Goal: Task Accomplishment & Management: Manage account settings

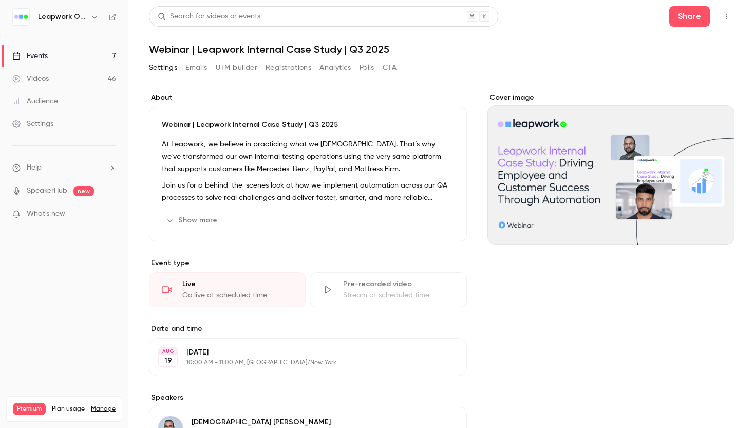
click at [289, 66] on button "Registrations" at bounding box center [289, 68] width 46 height 16
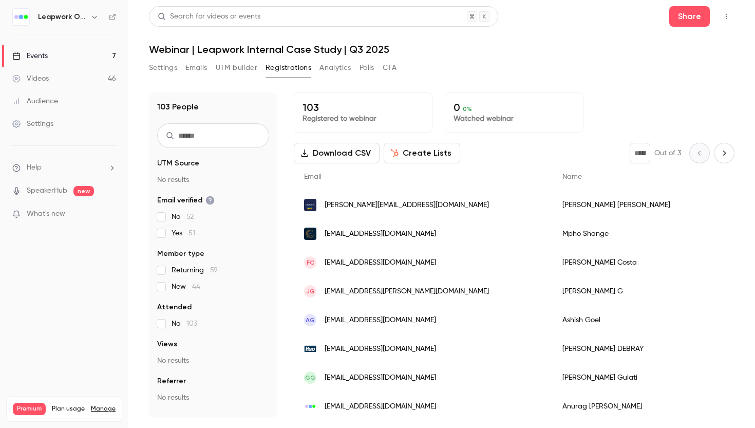
click at [198, 66] on button "Emails" at bounding box center [197, 68] width 22 height 16
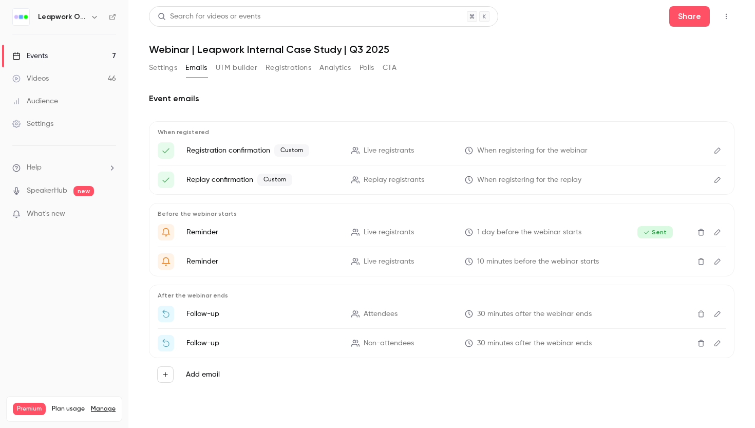
click at [717, 263] on icon "Edit" at bounding box center [718, 261] width 8 height 7
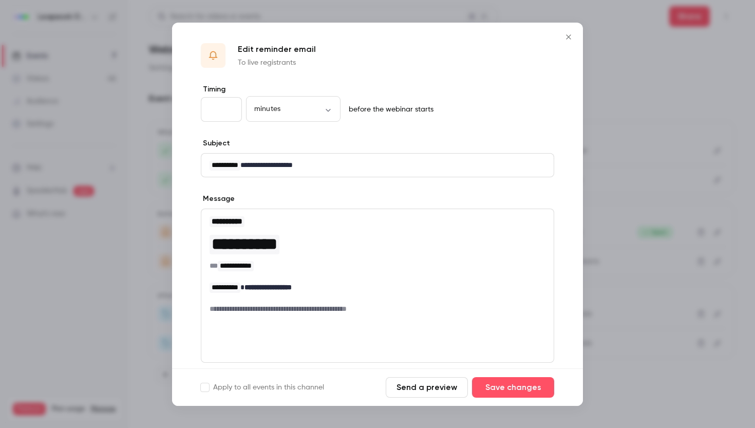
click at [569, 36] on icon "Close" at bounding box center [568, 36] width 5 height 5
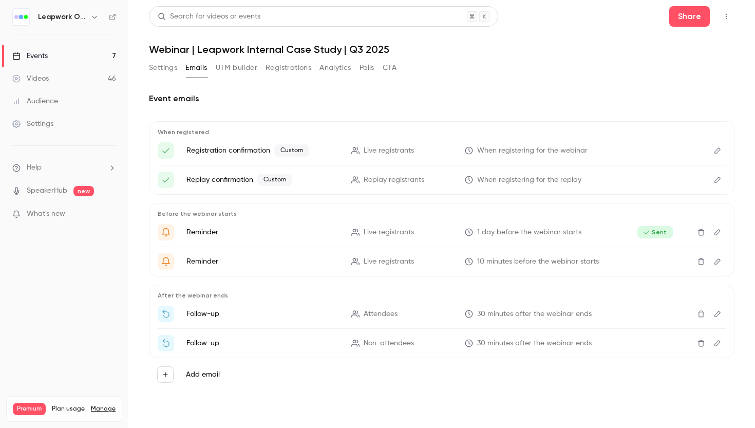
click at [715, 152] on icon "Edit" at bounding box center [718, 150] width 8 height 7
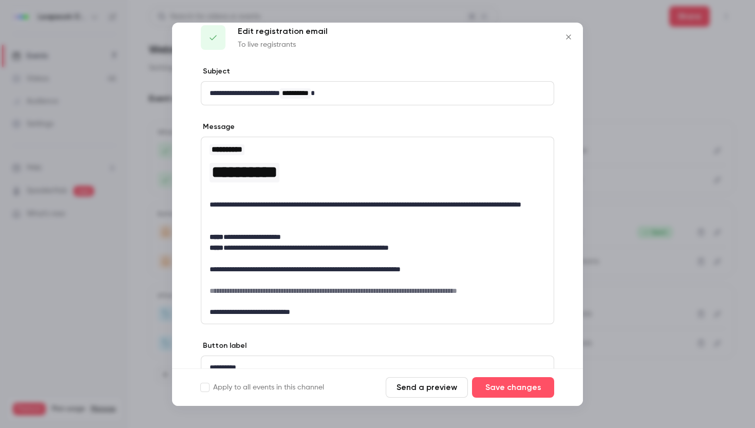
scroll to position [19, 0]
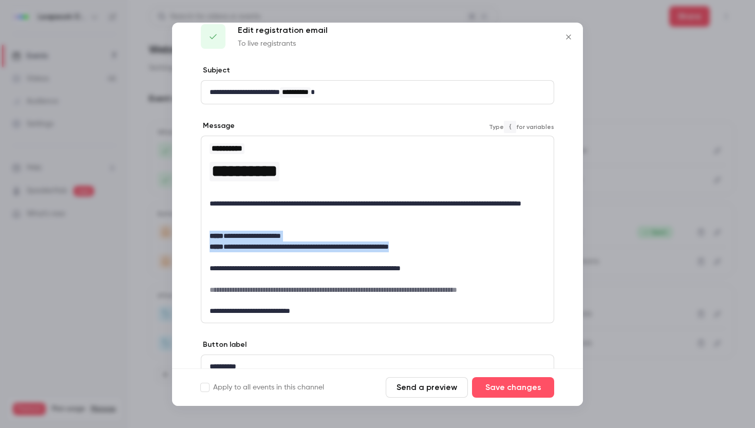
drag, startPoint x: 455, startPoint y: 245, endPoint x: 208, endPoint y: 237, distance: 247.8
click at [208, 237] on div "**********" at bounding box center [377, 229] width 353 height 187
copy p "editor"
click at [569, 39] on icon "Close" at bounding box center [569, 37] width 12 height 8
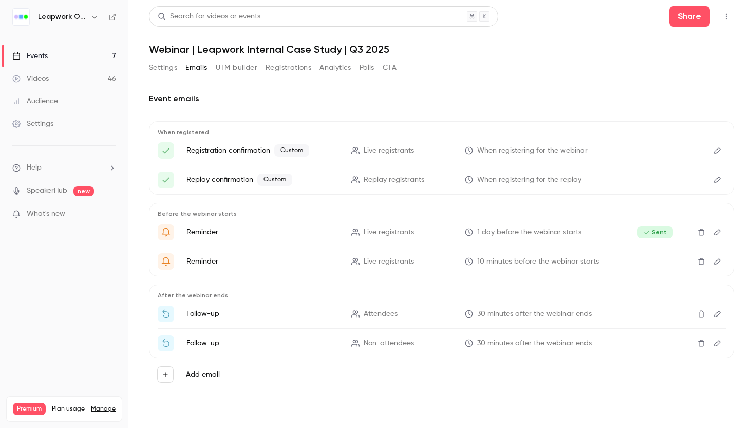
click at [719, 260] on icon "Edit" at bounding box center [718, 261] width 6 height 6
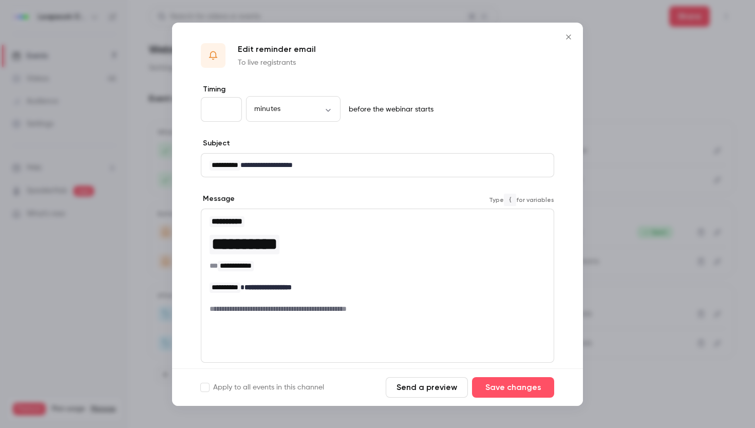
click at [325, 290] on p "**********" at bounding box center [378, 287] width 336 height 11
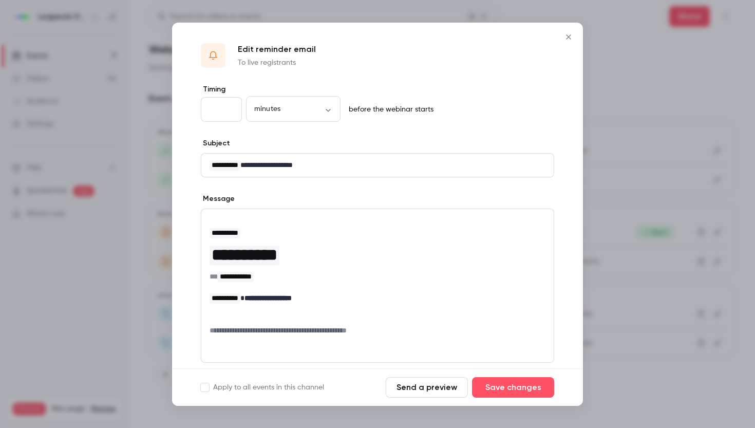
click at [569, 39] on icon "Close" at bounding box center [569, 37] width 12 height 8
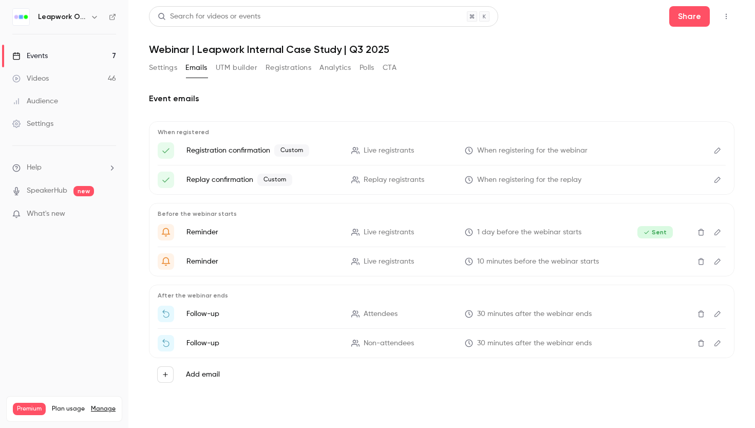
click at [719, 264] on icon "Edit" at bounding box center [718, 261] width 8 height 7
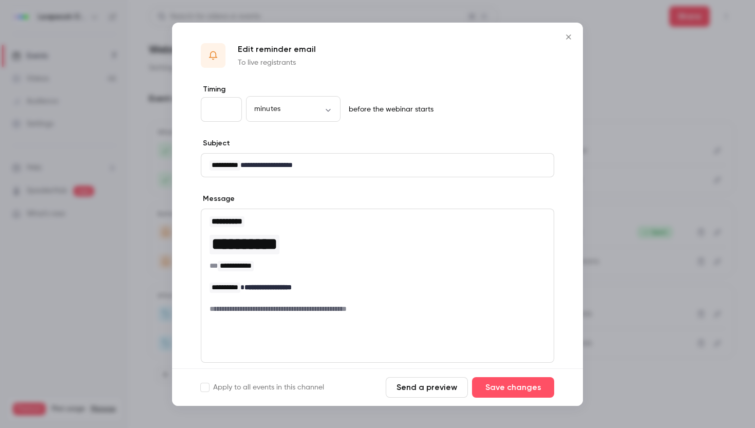
click at [330, 291] on p "**********" at bounding box center [378, 287] width 336 height 11
click at [234, 308] on p "editor" at bounding box center [378, 309] width 336 height 11
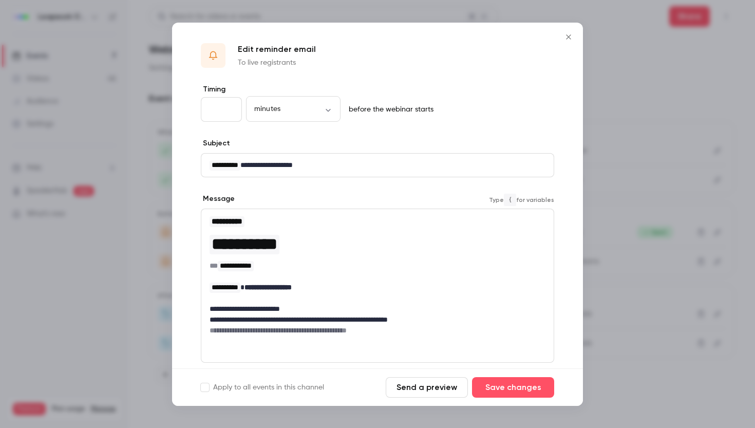
scroll to position [0, 0]
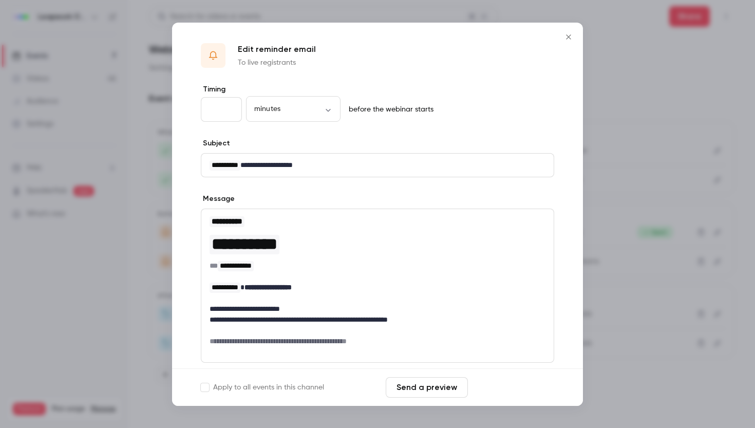
click at [515, 386] on button "Save changes" at bounding box center [513, 387] width 82 height 21
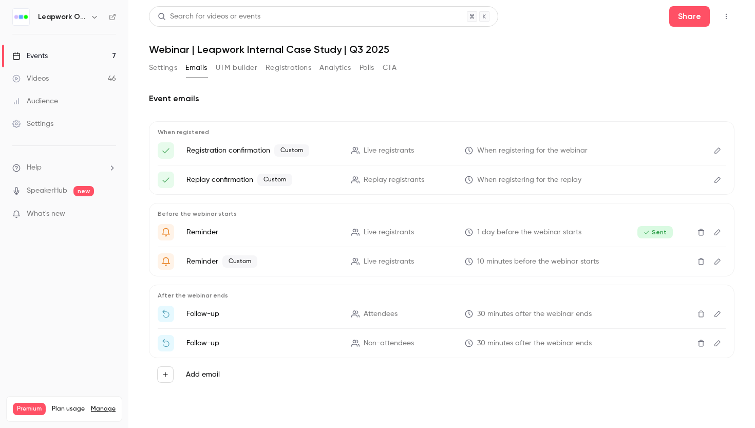
click at [718, 263] on icon "Edit" at bounding box center [718, 261] width 6 height 6
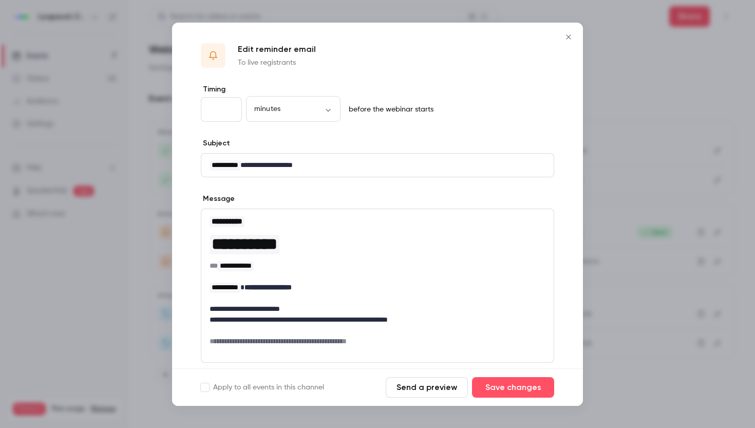
click at [428, 384] on button "Send a preview" at bounding box center [427, 387] width 82 height 21
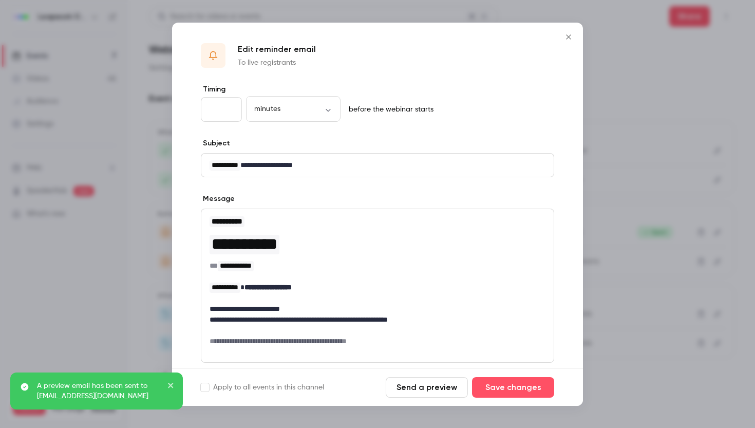
click at [567, 38] on icon "Close" at bounding box center [569, 37] width 12 height 8
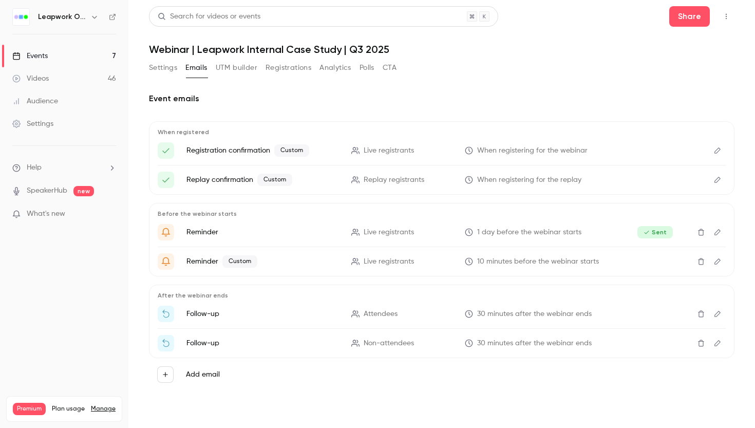
click at [719, 258] on icon "Edit" at bounding box center [718, 261] width 6 height 6
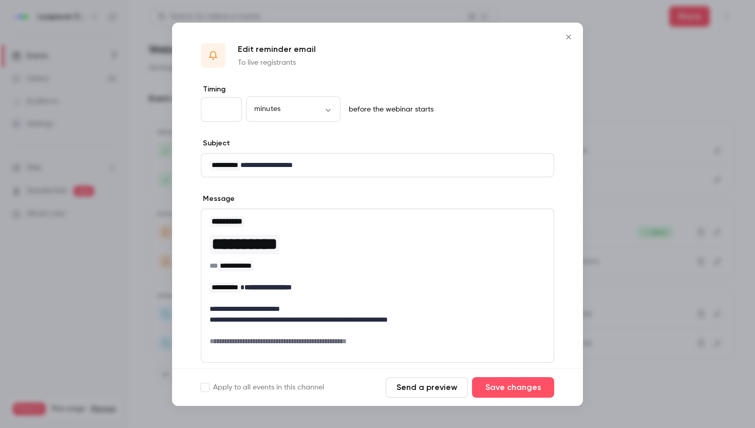
click at [432, 386] on button "Send a preview" at bounding box center [427, 387] width 82 height 21
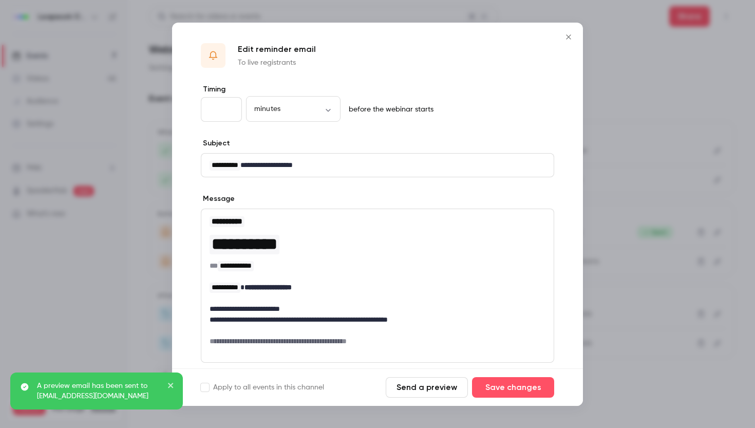
click at [569, 40] on icon "Close" at bounding box center [569, 37] width 12 height 8
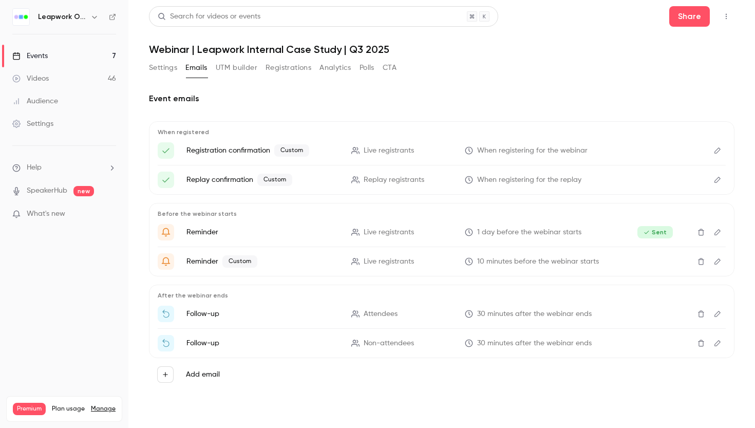
click at [43, 53] on div "Events" at bounding box center [29, 56] width 35 height 10
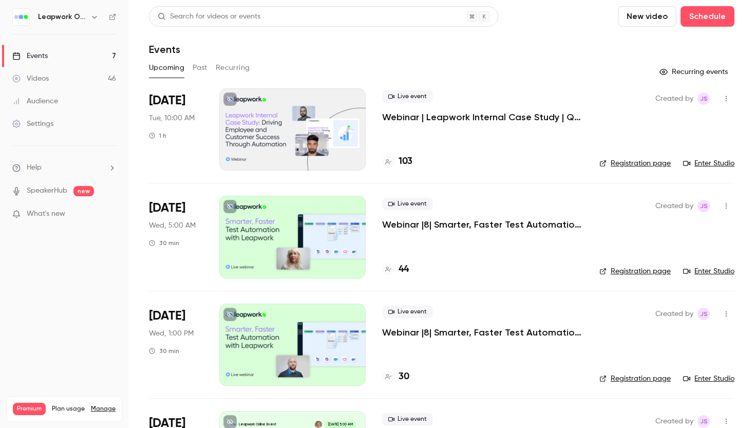
click at [648, 163] on link "Registration page" at bounding box center [635, 163] width 71 height 10
click at [728, 98] on icon "button" at bounding box center [727, 98] width 8 height 7
click at [659, 120] on div "Share" at bounding box center [687, 125] width 78 height 10
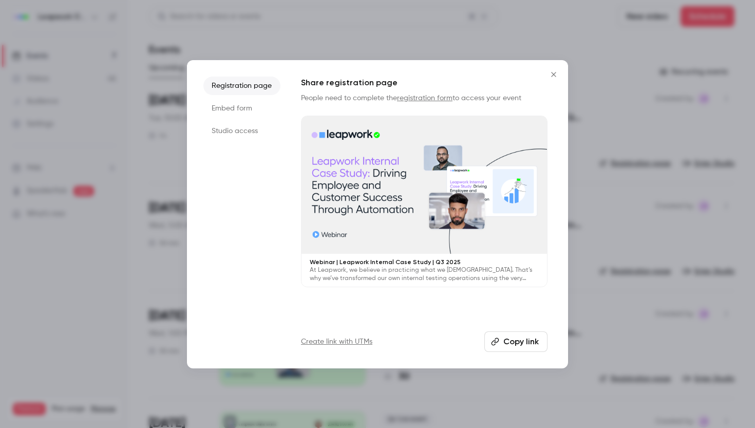
click at [235, 128] on li "Studio access" at bounding box center [242, 131] width 77 height 19
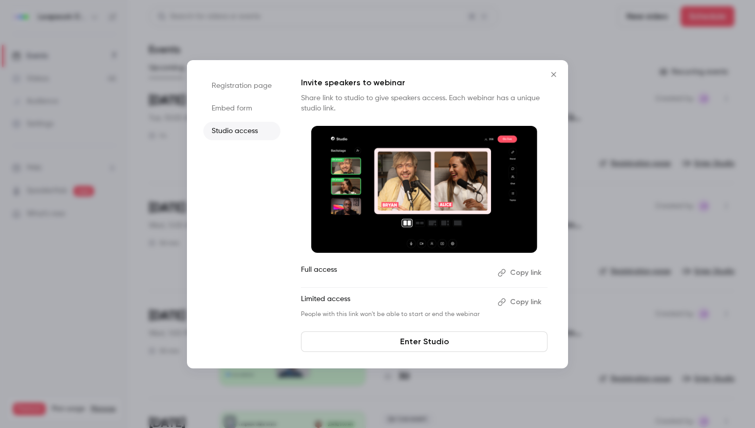
click at [530, 272] on button "Copy link" at bounding box center [521, 273] width 54 height 16
click at [557, 74] on icon "Close" at bounding box center [554, 74] width 12 height 8
